Goal: Learn about a topic

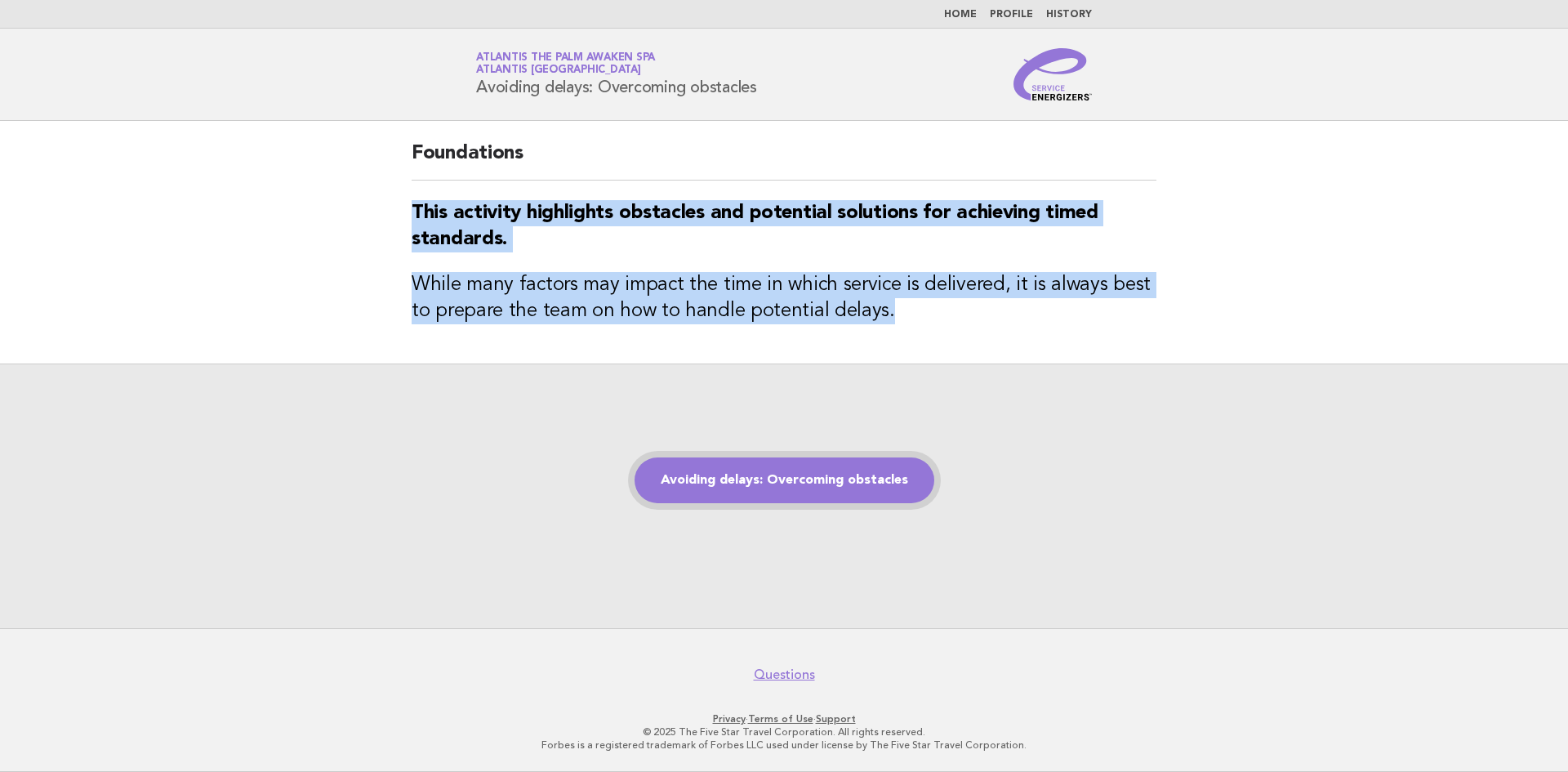
click at [803, 474] on link "Avoiding delays: Overcoming obstacles" at bounding box center [784, 480] width 300 height 46
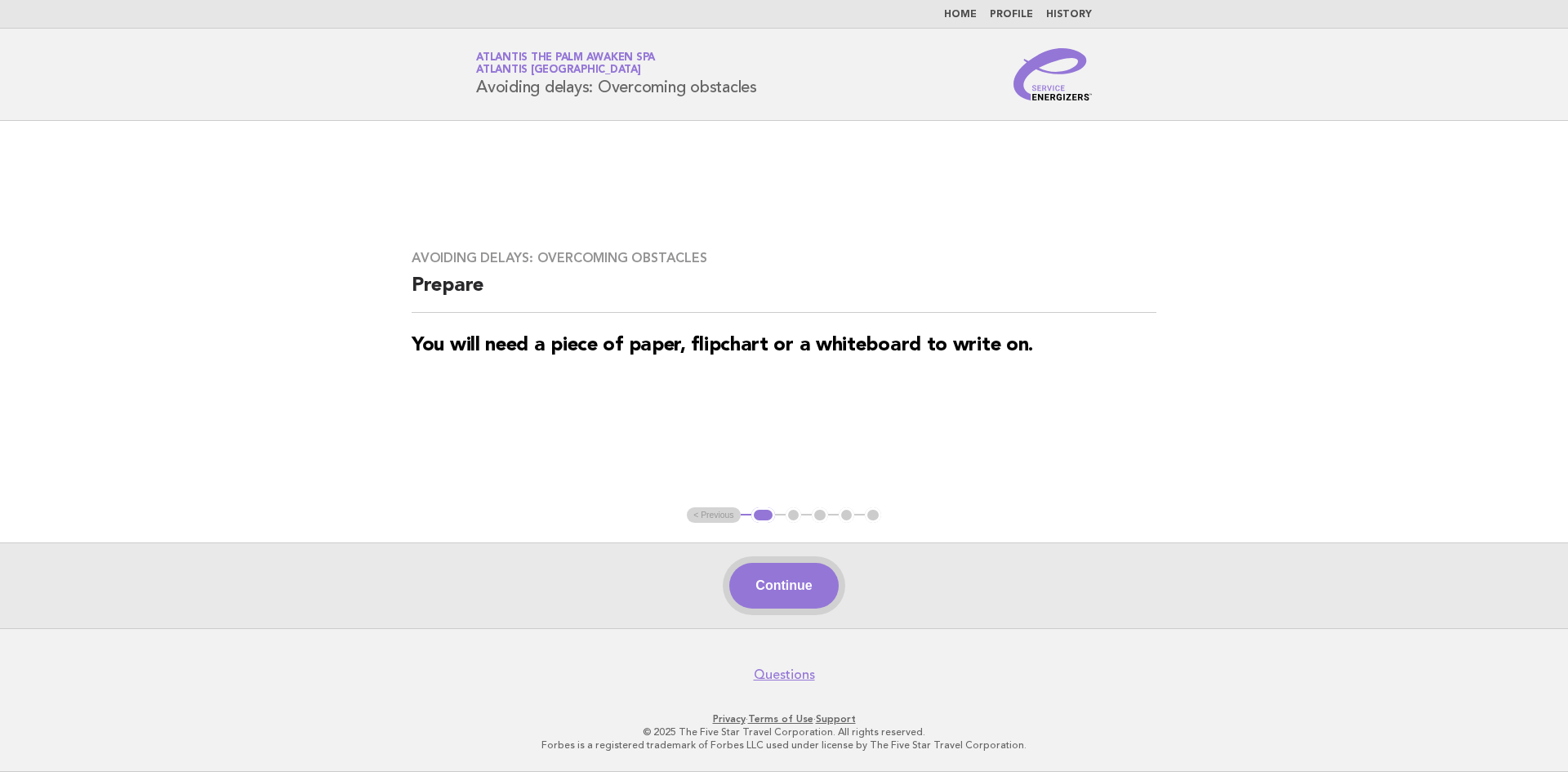
click at [785, 596] on button "Continue" at bounding box center [783, 585] width 109 height 46
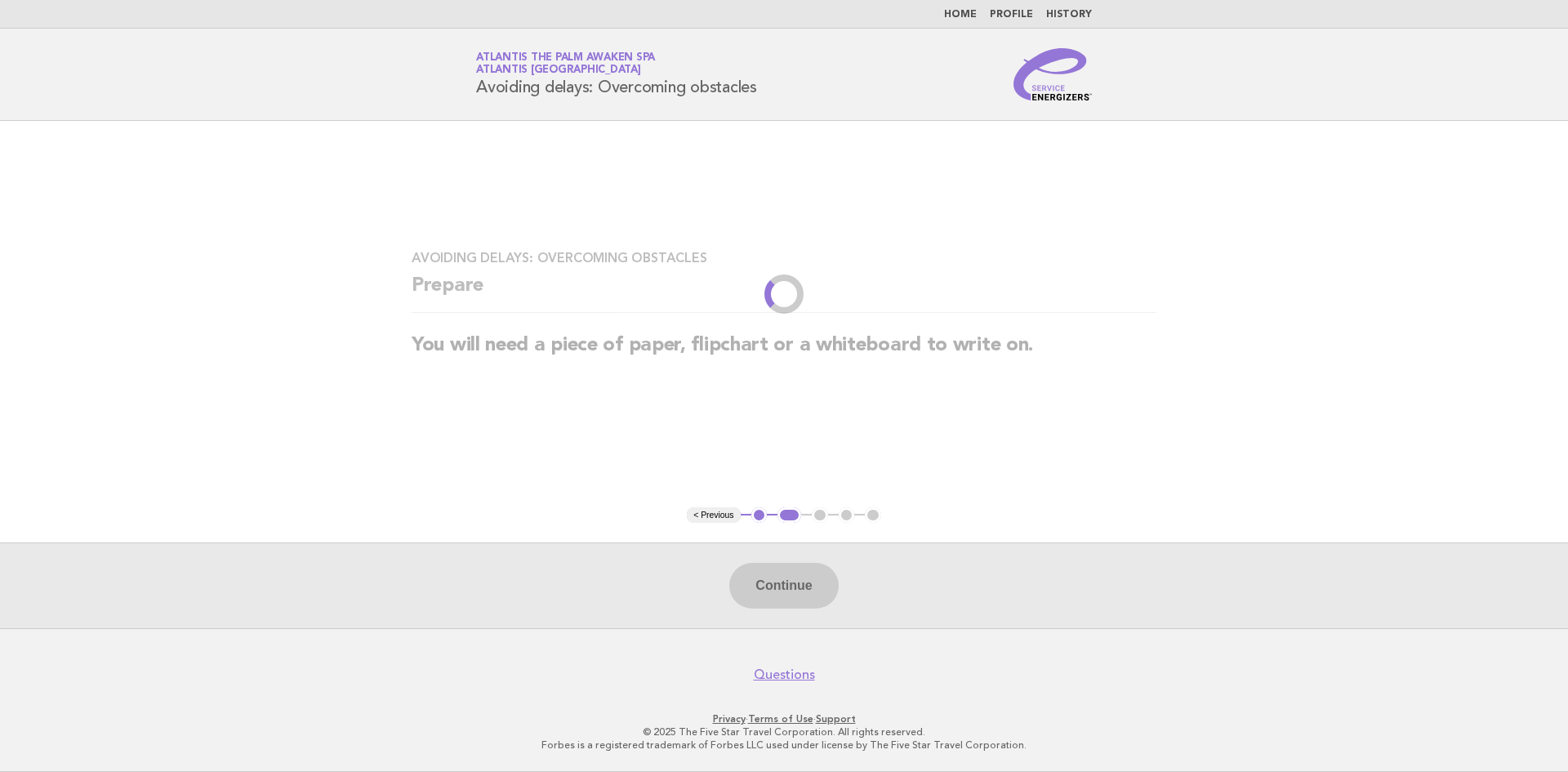
click at [785, 596] on div "Continue" at bounding box center [784, 584] width 1568 height 86
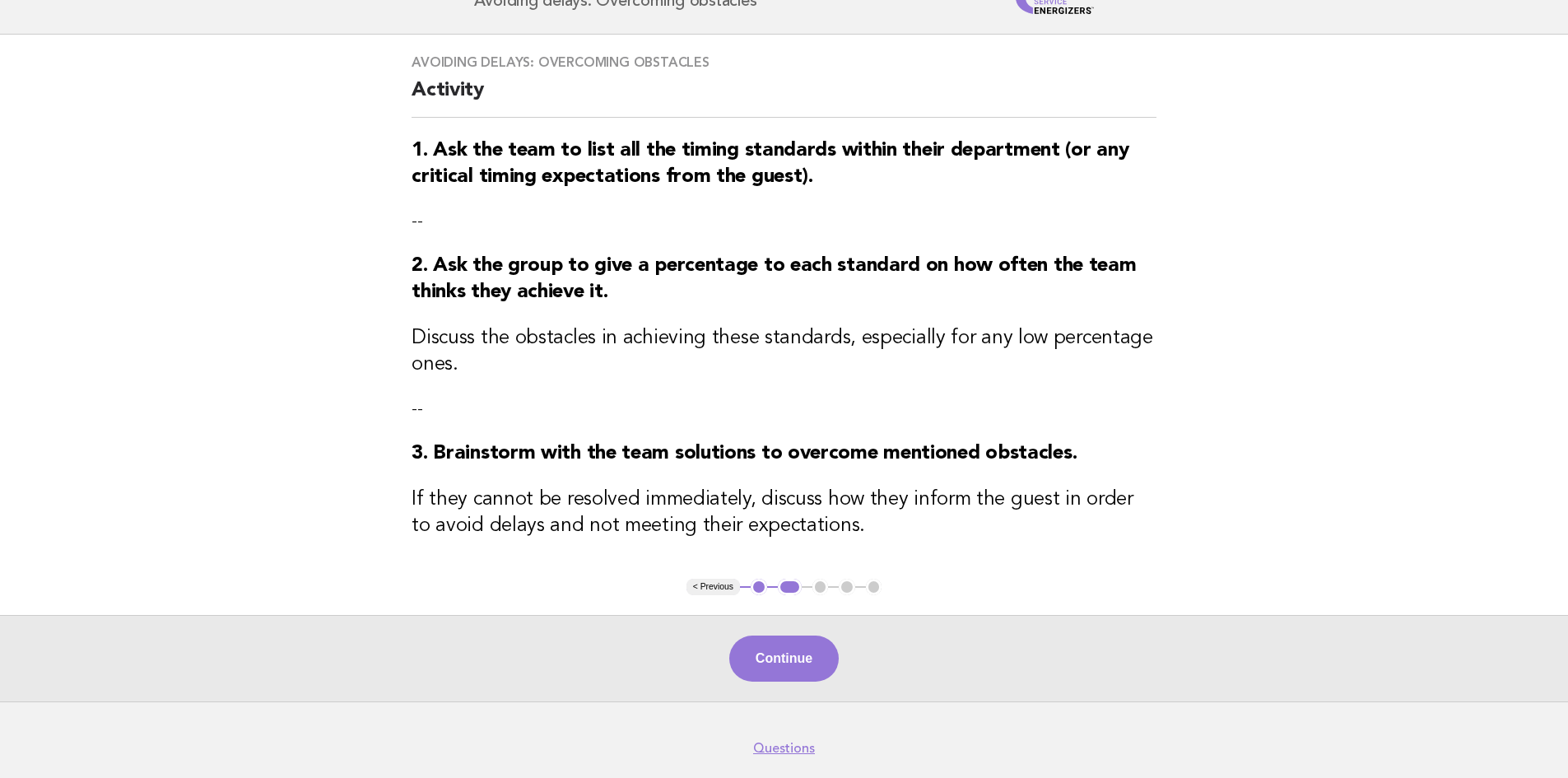
scroll to position [159, 0]
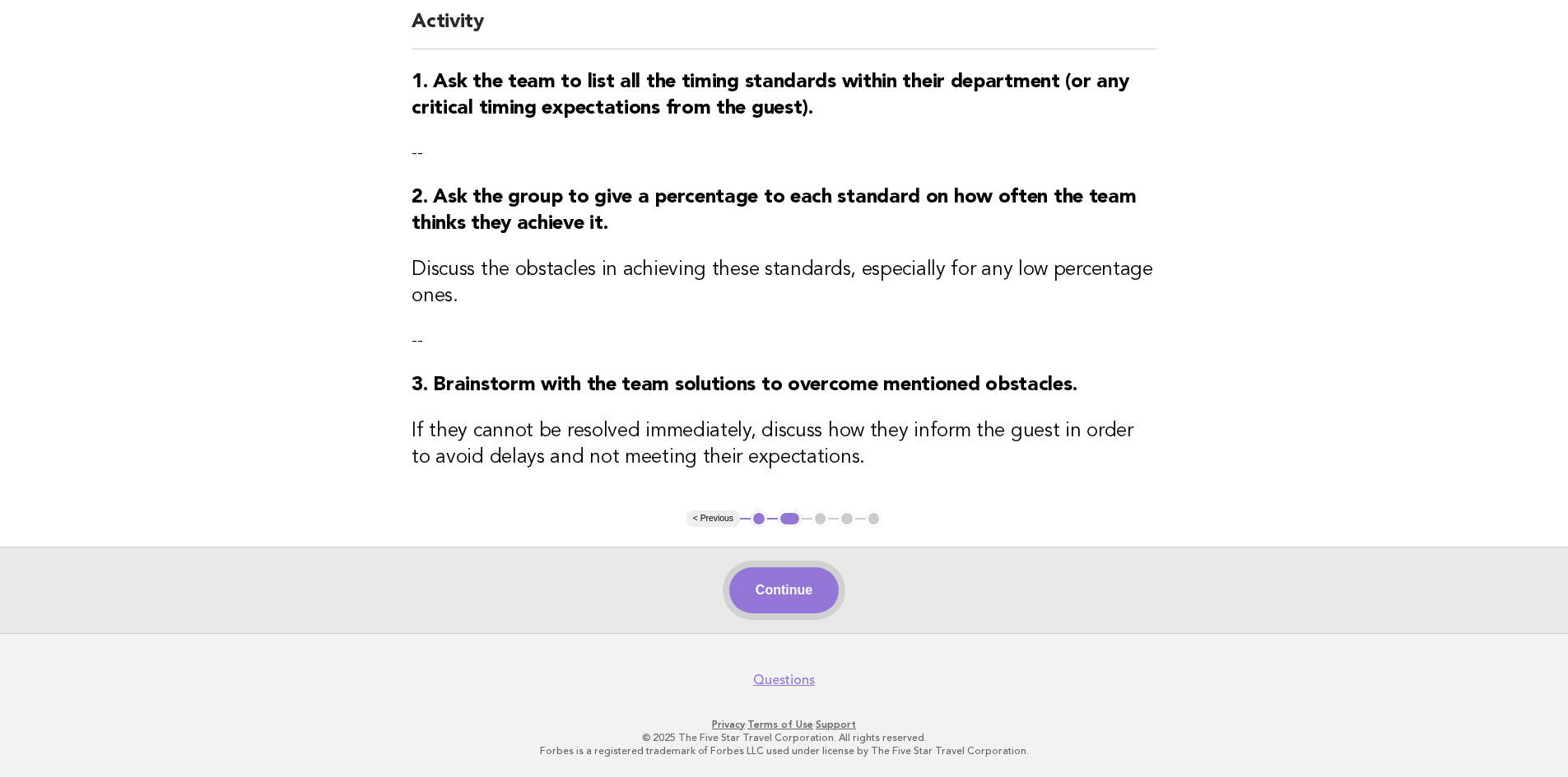
click at [789, 592] on button "Continue" at bounding box center [784, 590] width 110 height 46
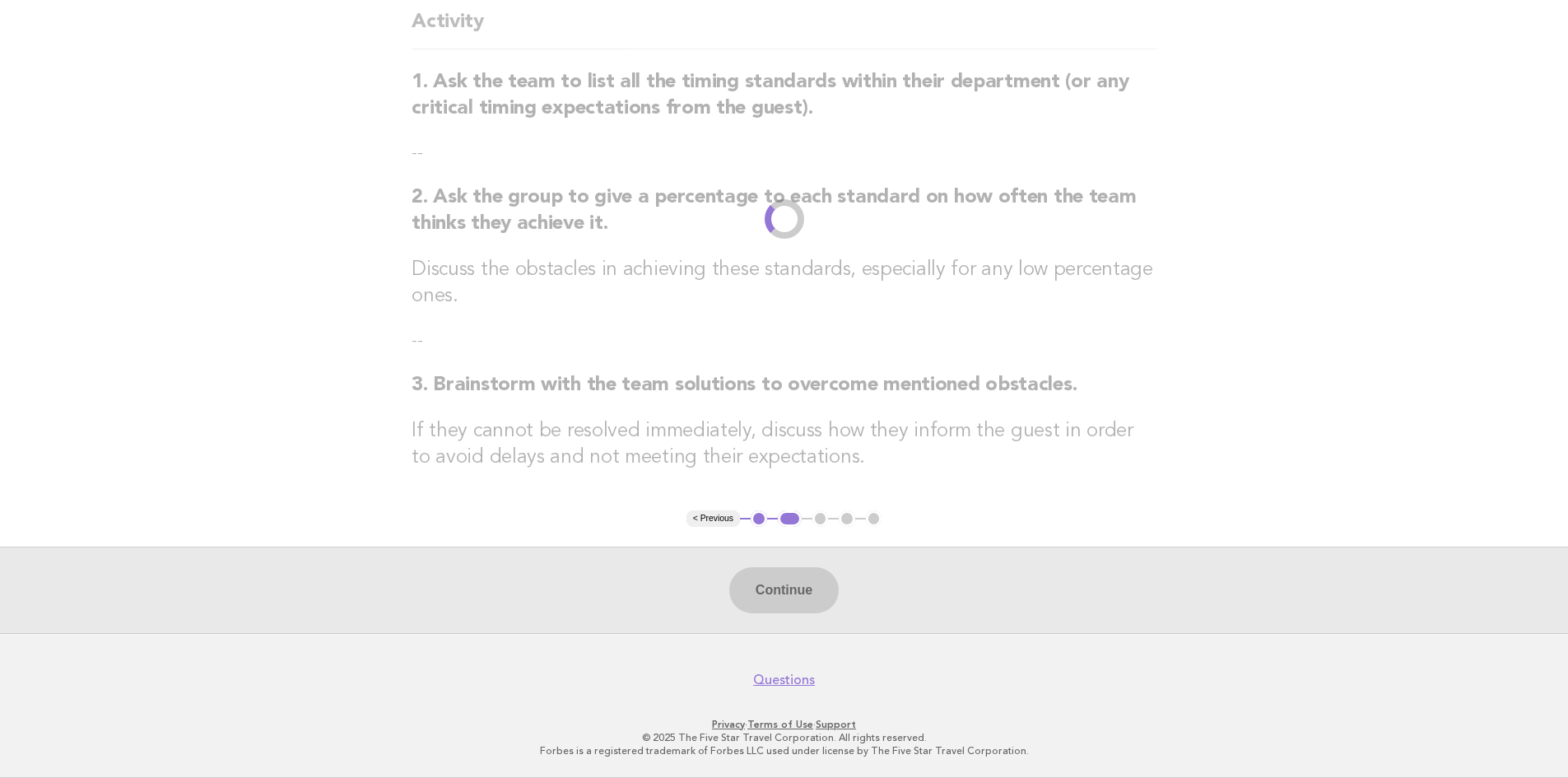
scroll to position [0, 0]
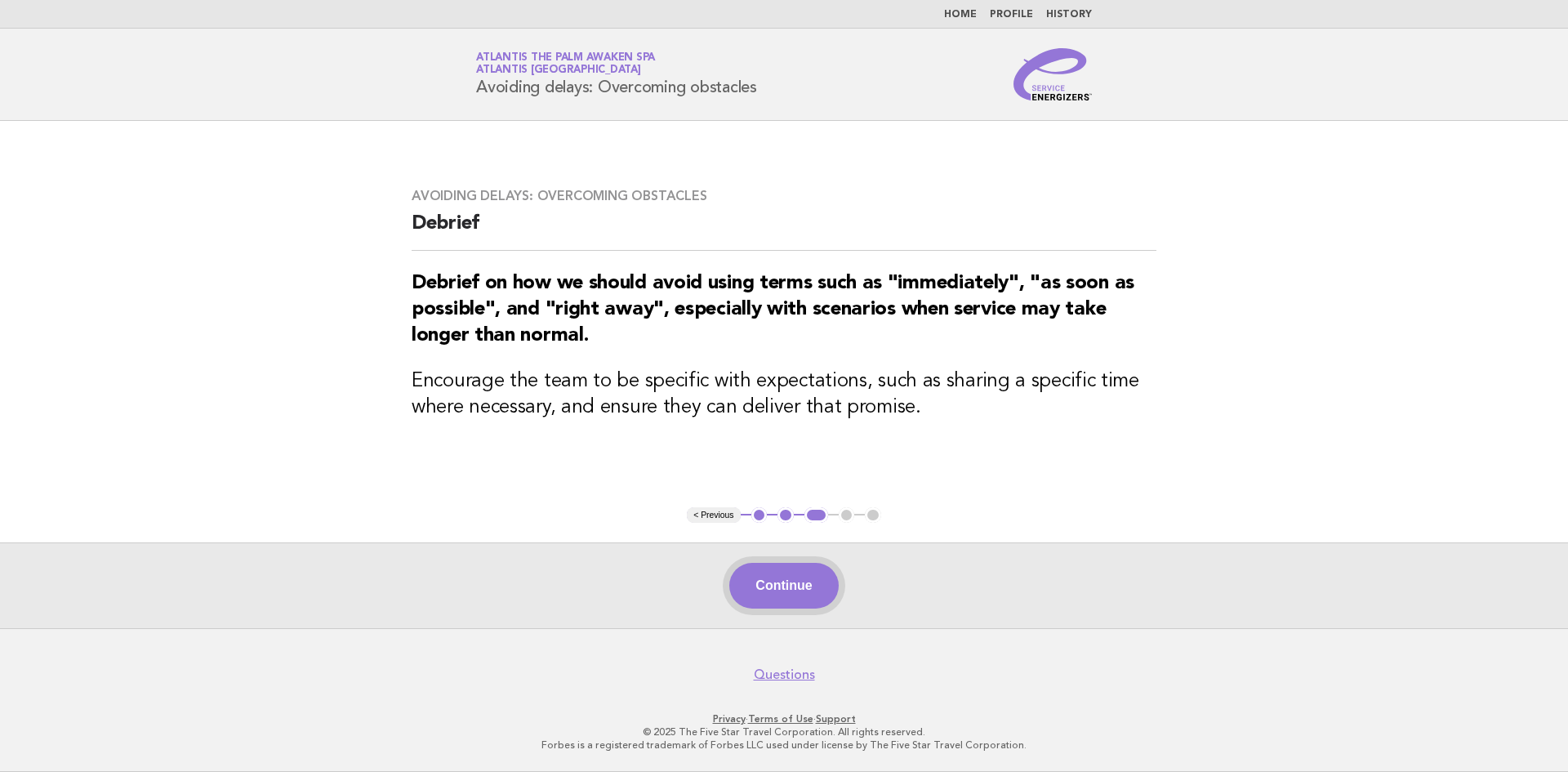
click at [806, 594] on button "Continue" at bounding box center [783, 585] width 109 height 46
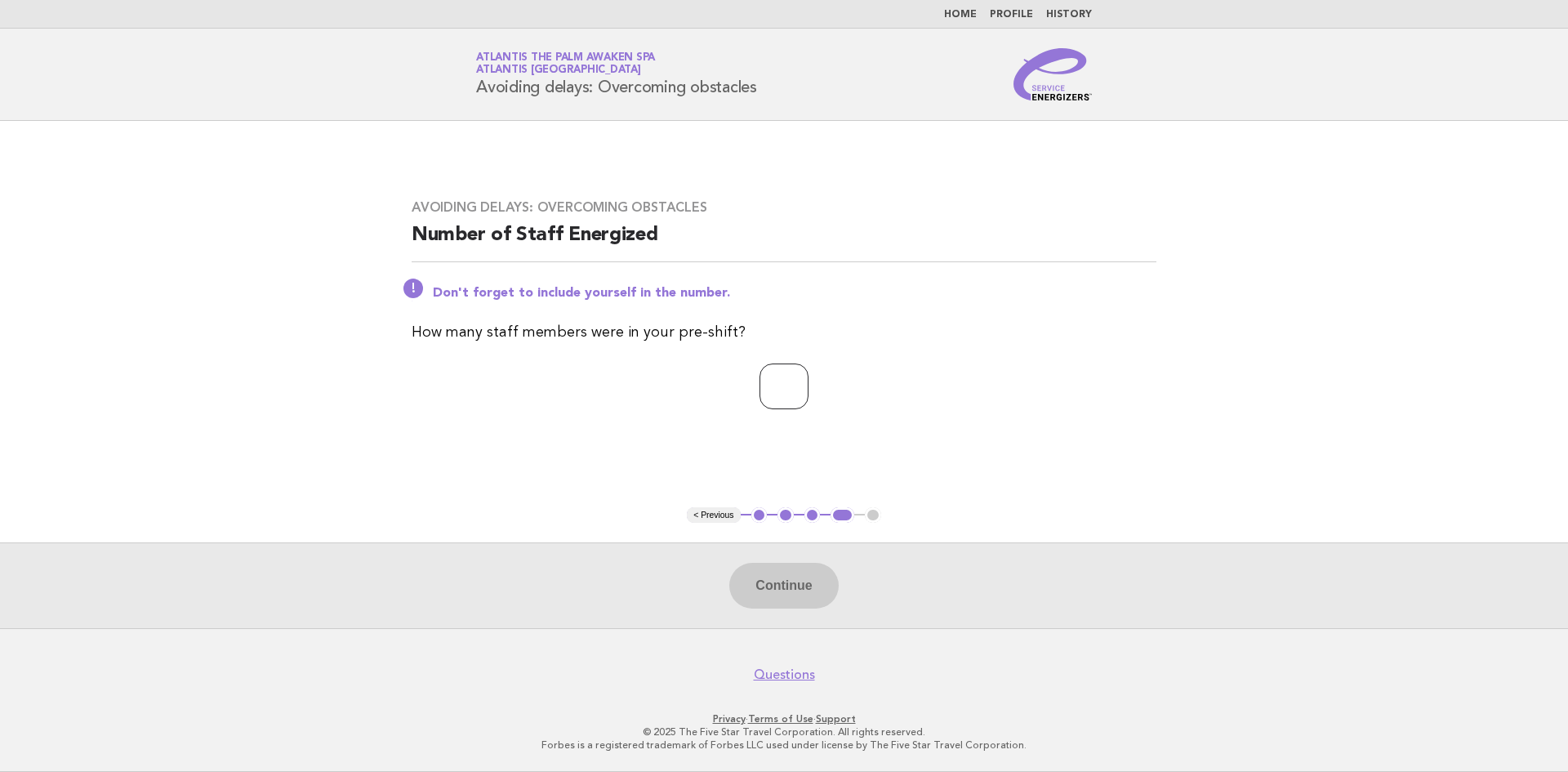
click at [779, 390] on input "number" at bounding box center [784, 386] width 49 height 46
type input "*"
click at [766, 589] on button "Continue" at bounding box center [783, 585] width 109 height 46
